Goal: Transaction & Acquisition: Purchase product/service

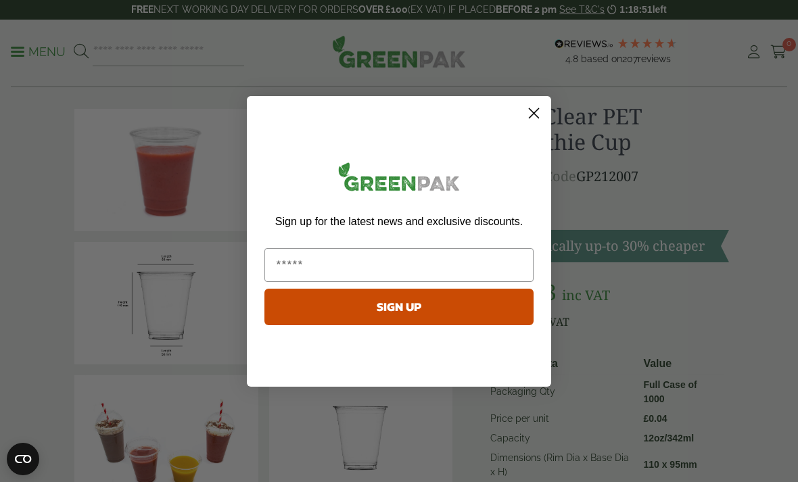
click at [537, 124] on circle "Close dialog" at bounding box center [534, 112] width 22 height 22
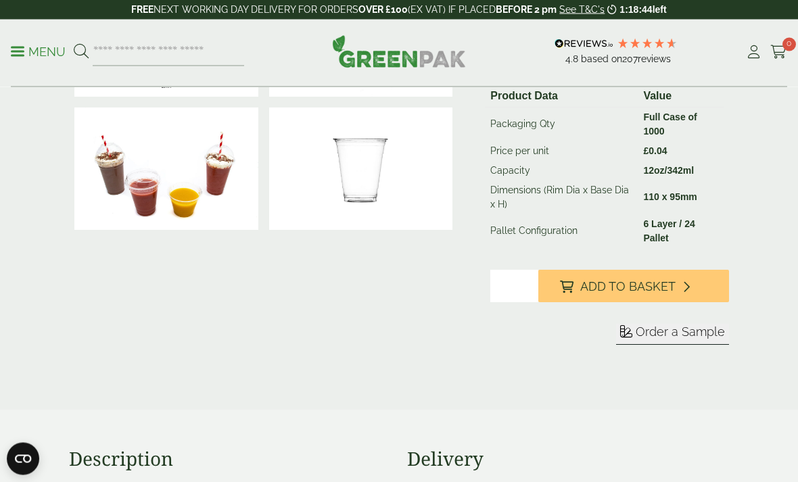
scroll to position [296, 0]
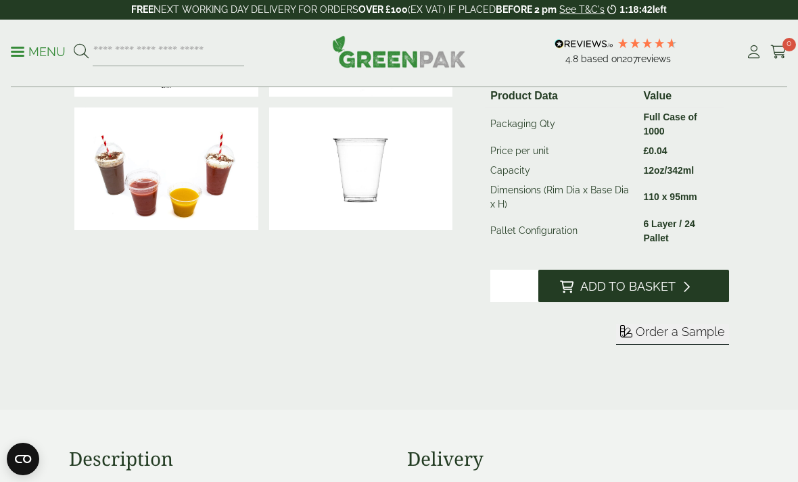
click at [698, 283] on button "Add to Basket" at bounding box center [634, 286] width 191 height 32
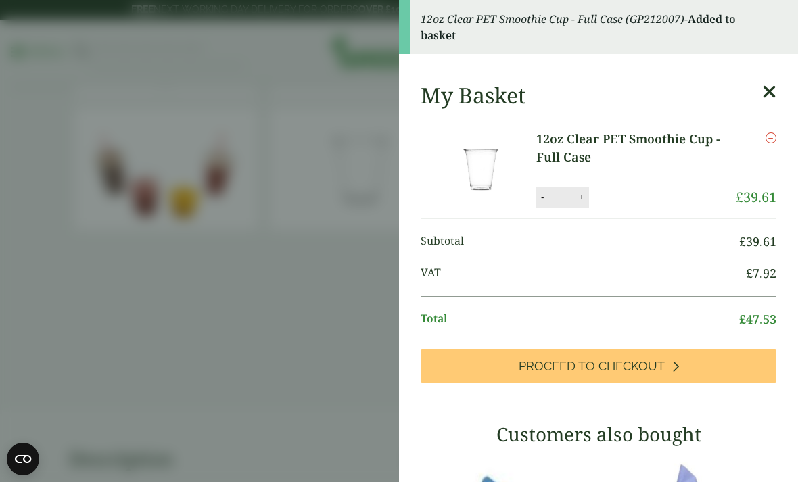
click at [776, 83] on icon at bounding box center [770, 92] width 14 height 19
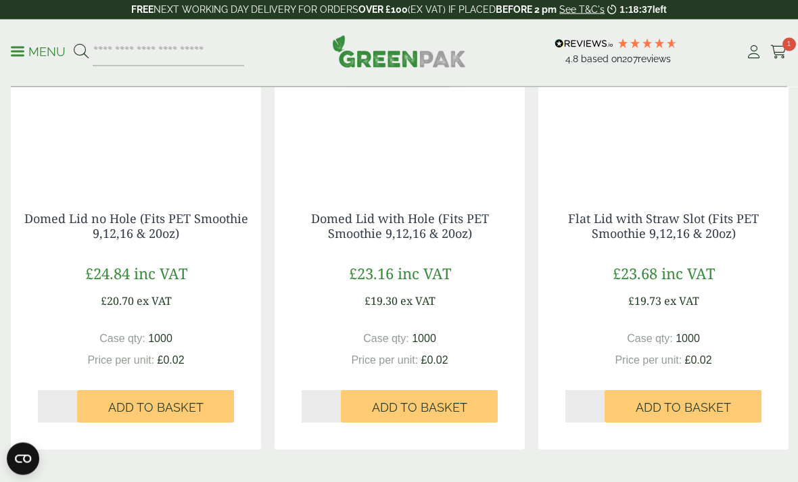
scroll to position [1296, 0]
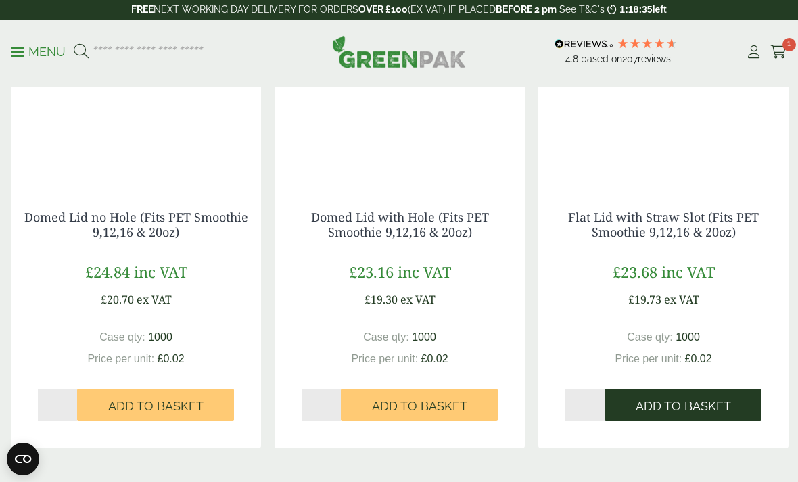
click at [693, 402] on span "Add to Basket" at bounding box center [683, 406] width 95 height 15
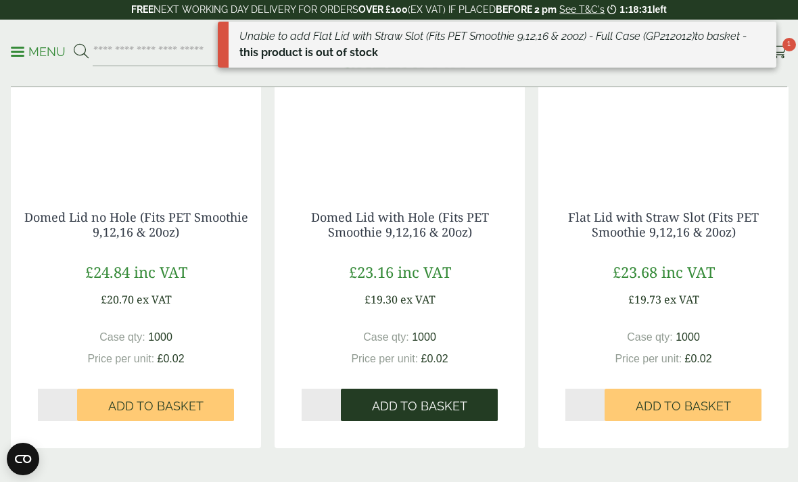
click at [456, 406] on span "Add to Basket" at bounding box center [419, 406] width 95 height 15
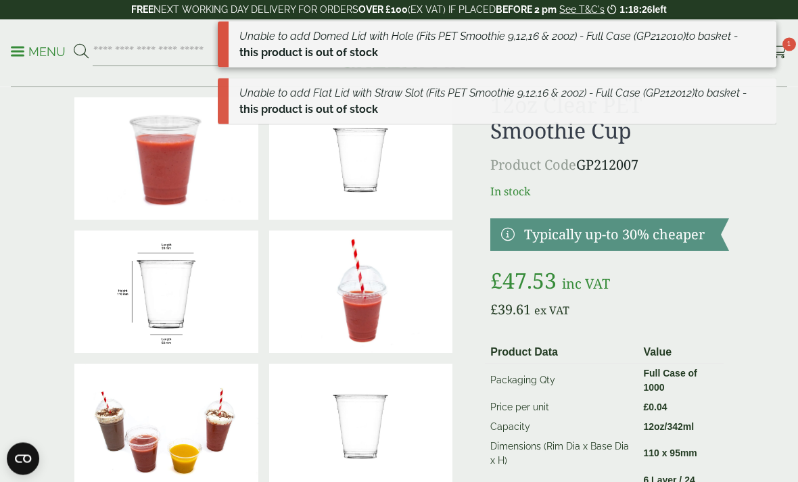
scroll to position [0, 0]
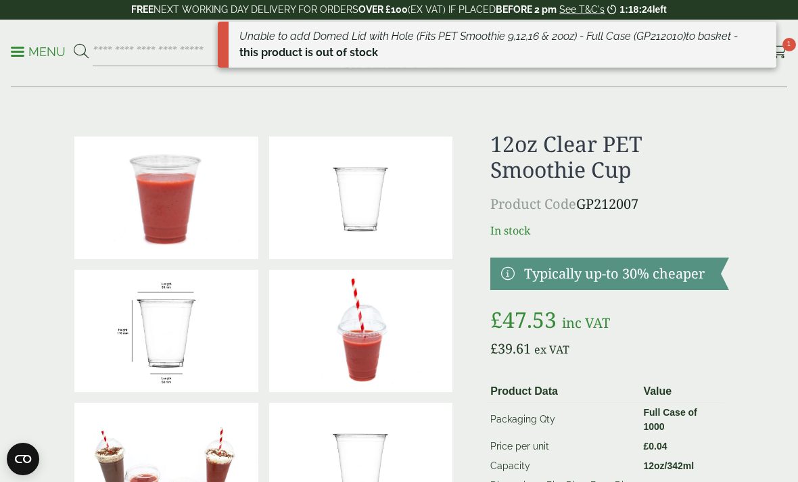
click at [700, 41] on em "Unable to add Domed Lid with Hole (Fits PET Smoothie 9,12,16 & 20oz) - Full Cas…" at bounding box center [489, 36] width 499 height 13
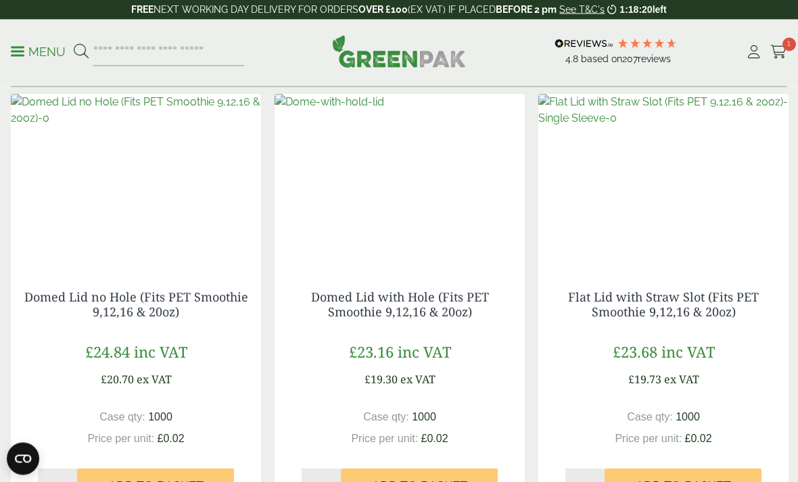
scroll to position [1217, 0]
click at [116, 206] on img at bounding box center [136, 178] width 250 height 169
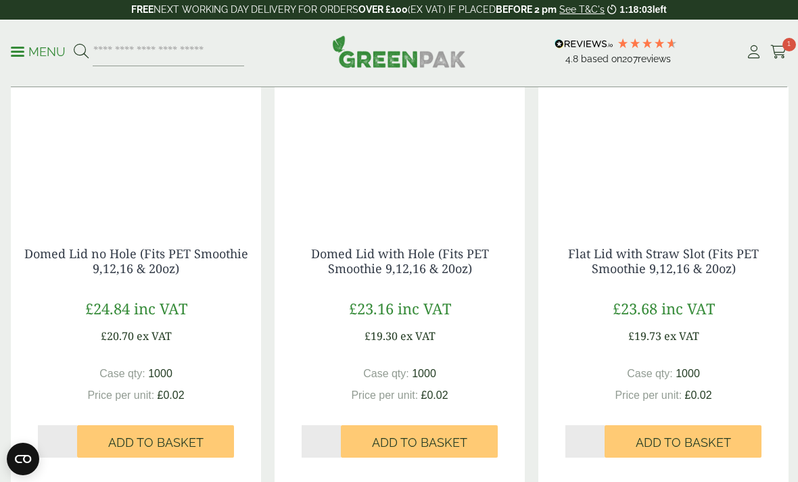
click at [695, 155] on img at bounding box center [664, 135] width 250 height 169
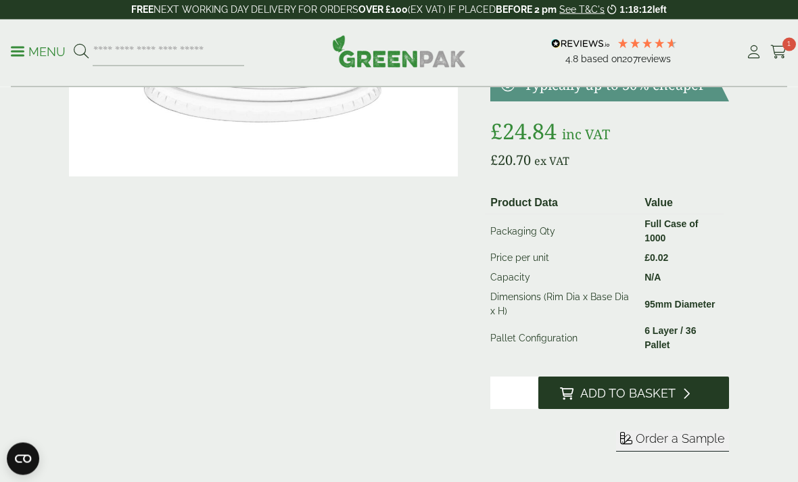
click at [661, 389] on span "Add to Basket" at bounding box center [628, 394] width 95 height 15
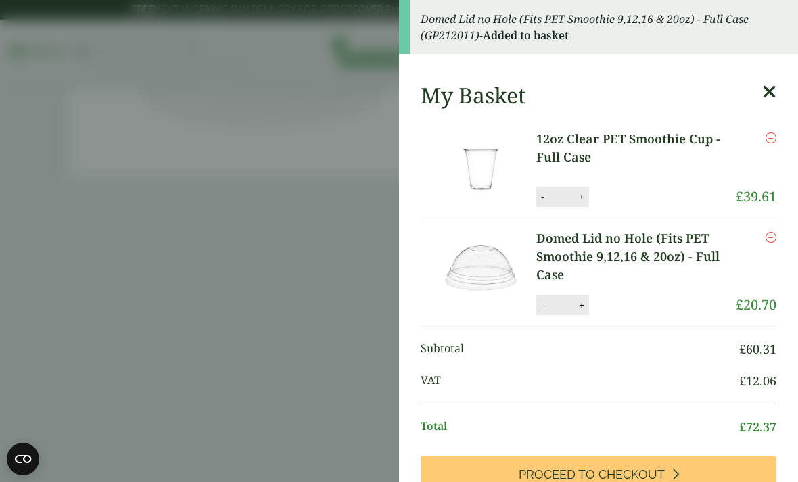
click at [765, 86] on icon at bounding box center [770, 92] width 14 height 19
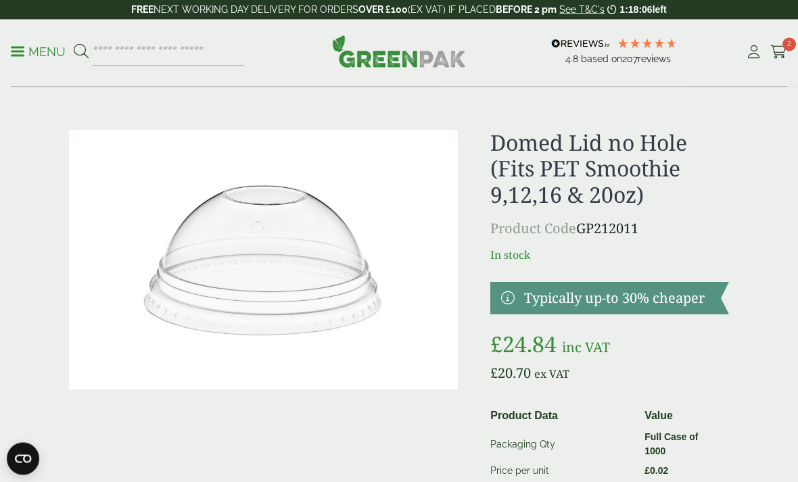
scroll to position [0, 0]
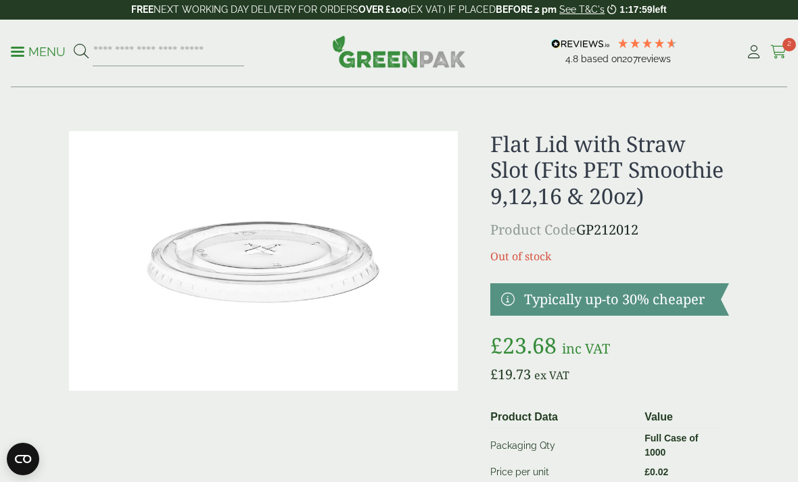
click at [781, 62] on link "Cart 2" at bounding box center [779, 52] width 17 height 20
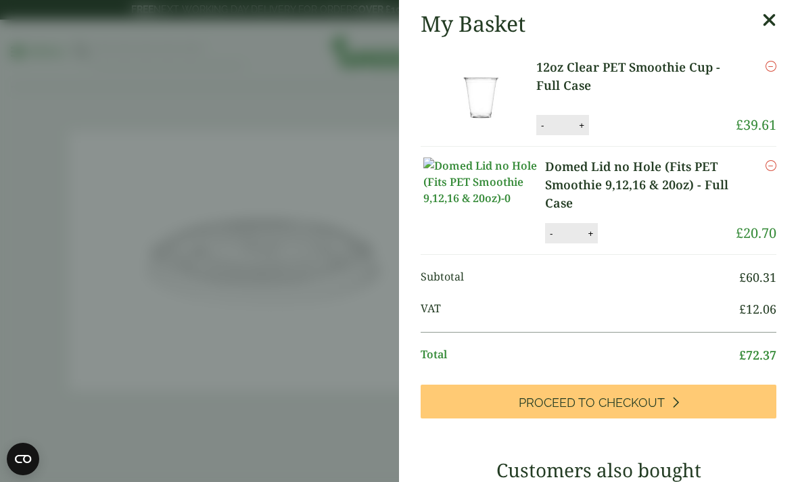
click at [760, 14] on div "My Basket" at bounding box center [599, 24] width 356 height 26
click at [763, 13] on icon at bounding box center [770, 20] width 14 height 19
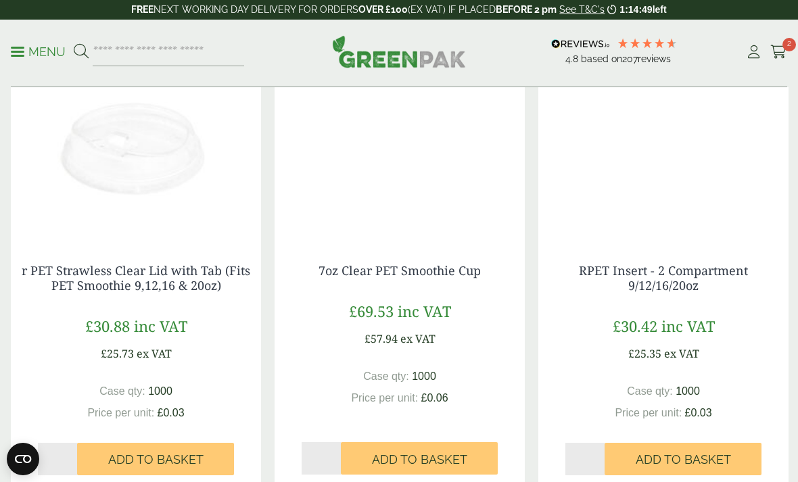
scroll to position [1258, 0]
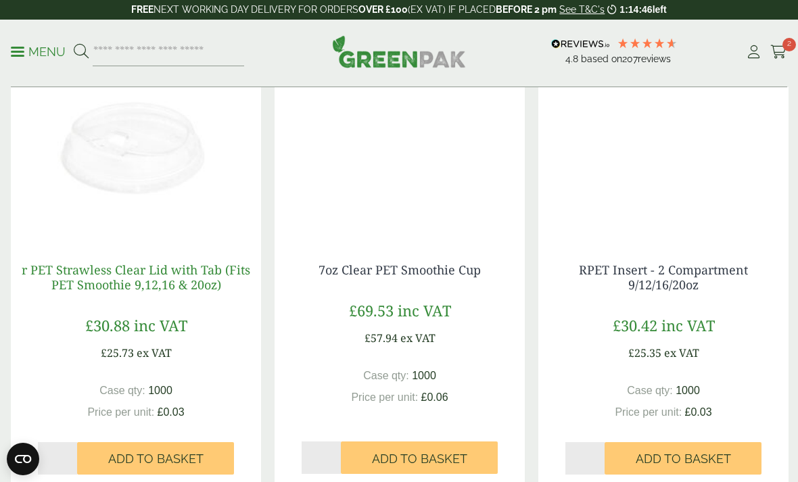
click at [63, 272] on link "r PET Strawless Clear Lid with Tab (Fits PET Smoothie 9,12,16 & 20oz)" at bounding box center [136, 277] width 229 height 31
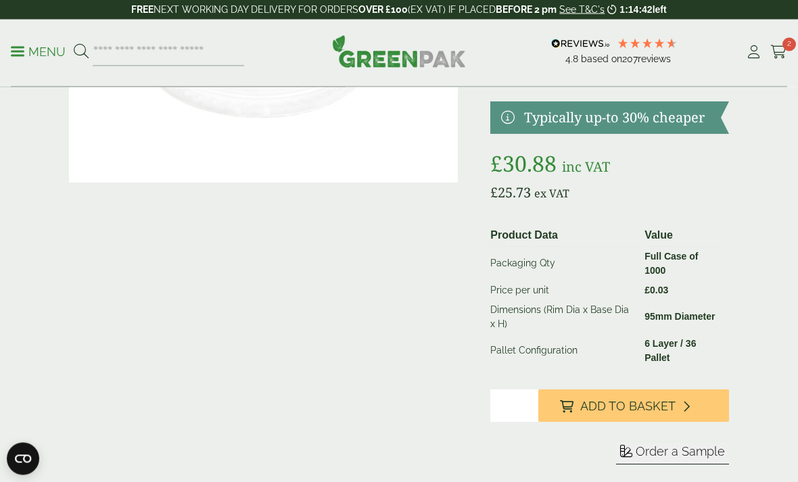
scroll to position [208, 0]
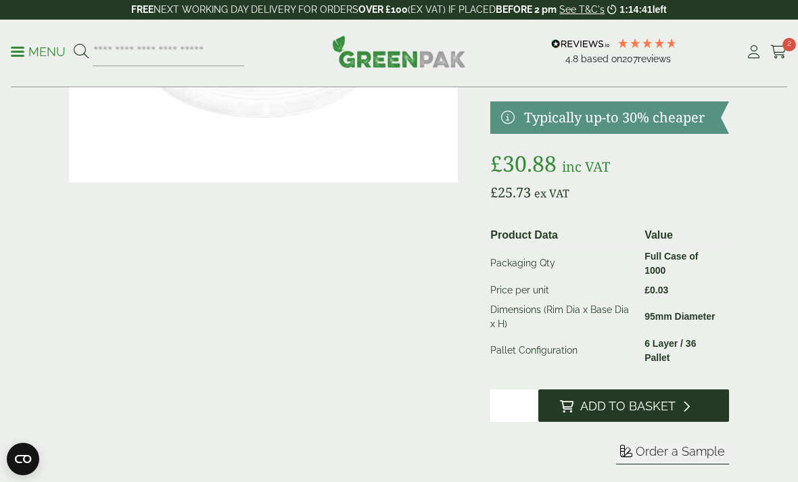
click at [689, 408] on button "Add to Basket" at bounding box center [634, 406] width 191 height 32
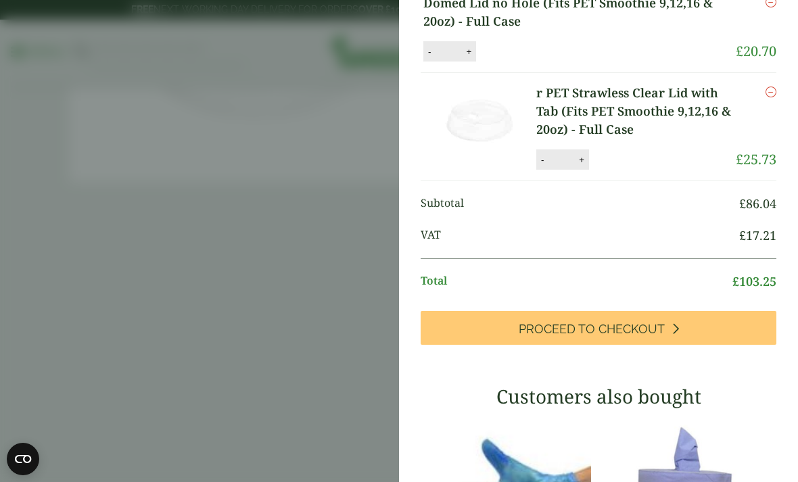
scroll to position [237, 0]
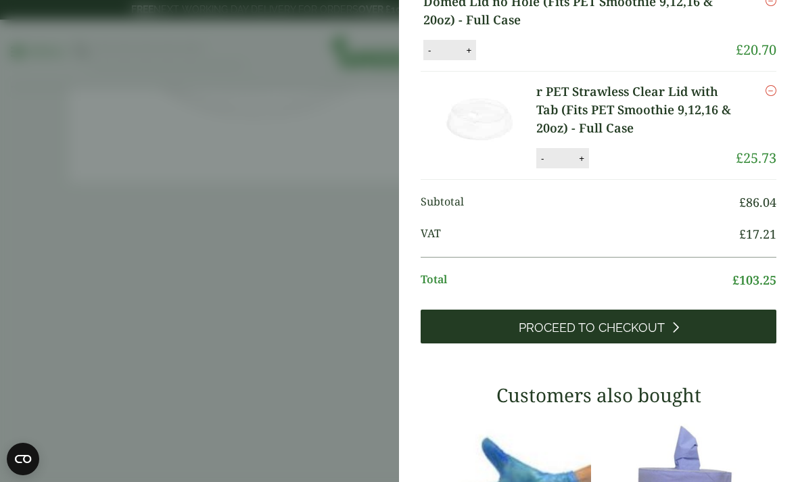
click at [746, 343] on link "Proceed to Checkout" at bounding box center [599, 327] width 356 height 34
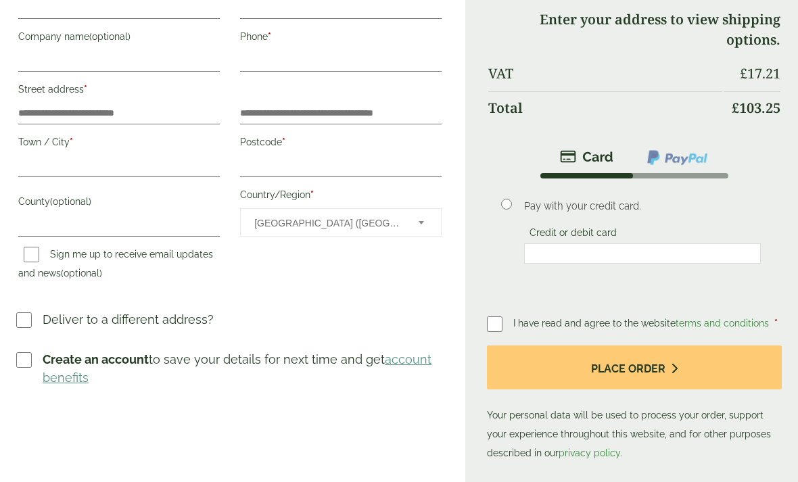
scroll to position [274, 0]
click at [329, 166] on input "Postcode *" at bounding box center [341, 167] width 202 height 22
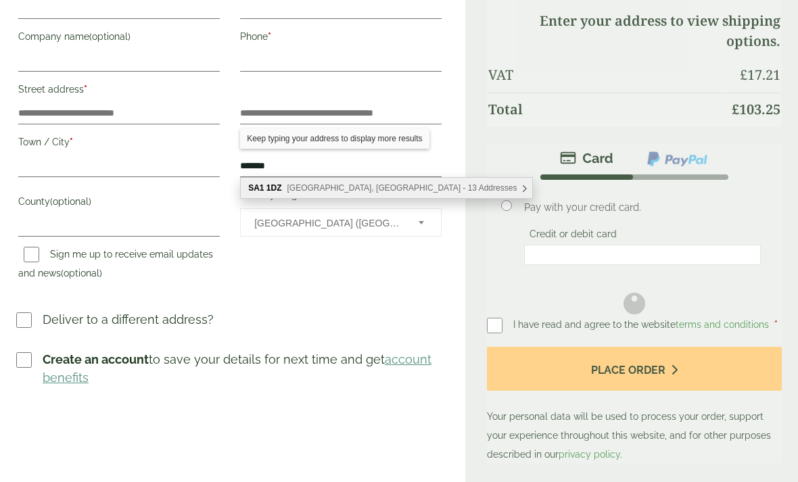
click at [351, 188] on span "[GEOGRAPHIC_DATA], [GEOGRAPHIC_DATA] - 13 Addresses" at bounding box center [403, 187] width 230 height 9
type input "*******"
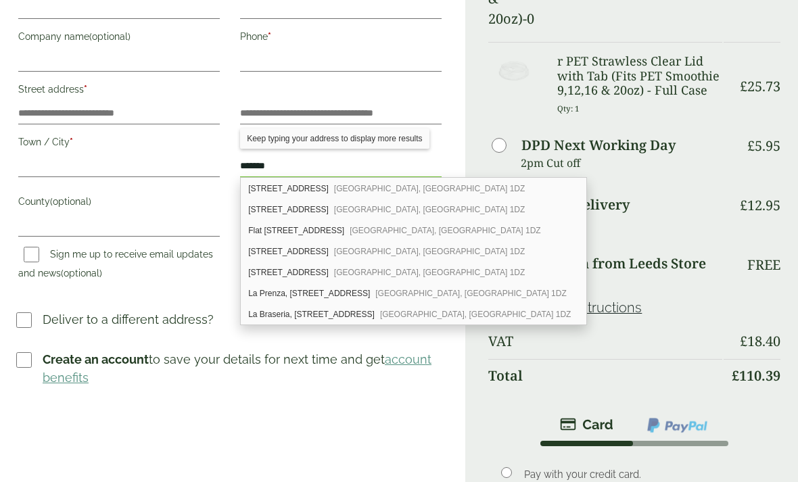
scroll to position [125, 0]
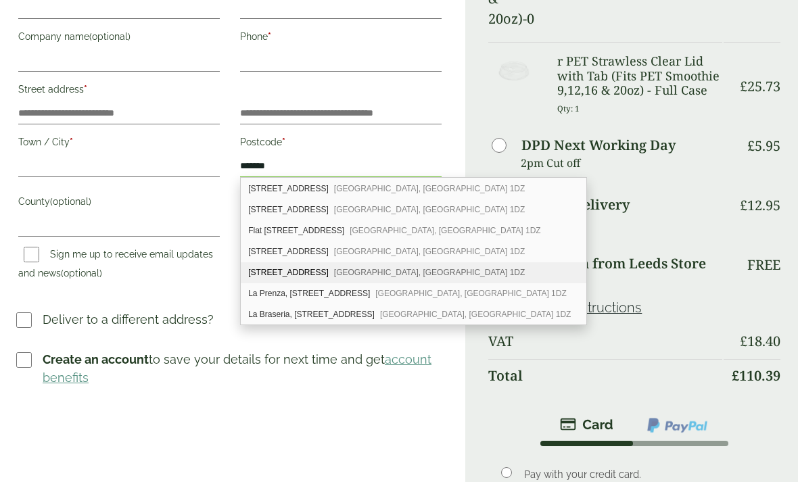
click at [340, 269] on span "[GEOGRAPHIC_DATA], [GEOGRAPHIC_DATA] 1DZ" at bounding box center [429, 272] width 191 height 9
type input "**********"
type input "*******"
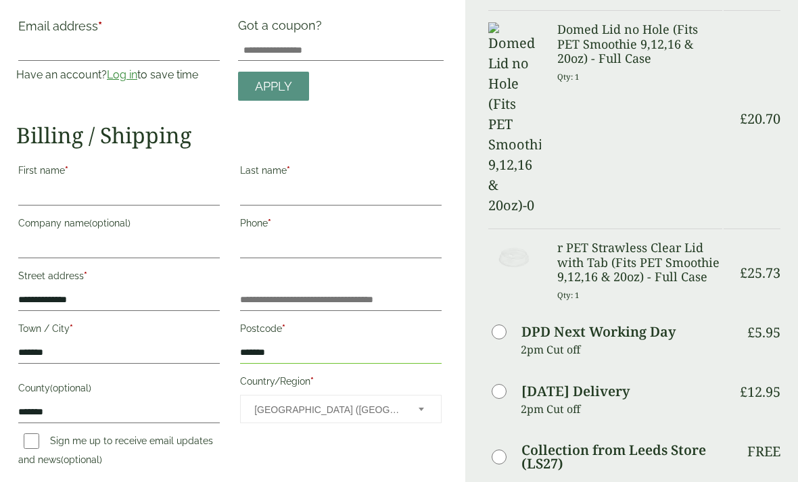
scroll to position [0, 0]
